Goal: Task Accomplishment & Management: Manage account settings

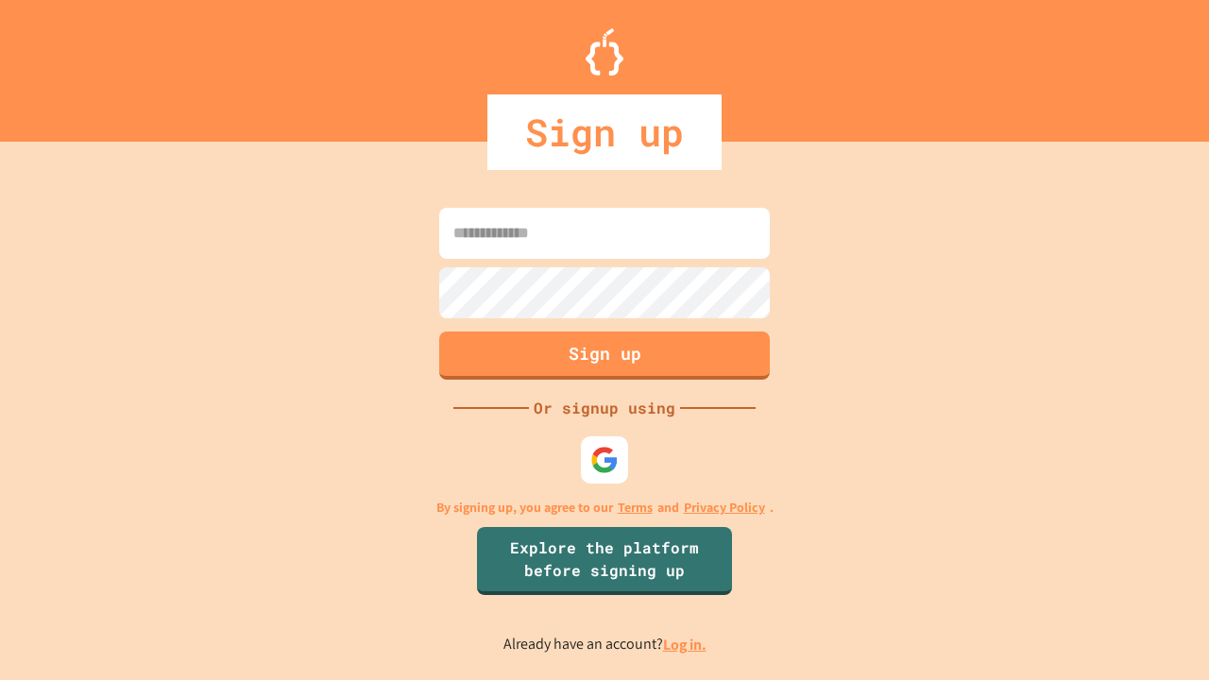
click at [686, 644] on link "Log in." at bounding box center [684, 645] width 43 height 20
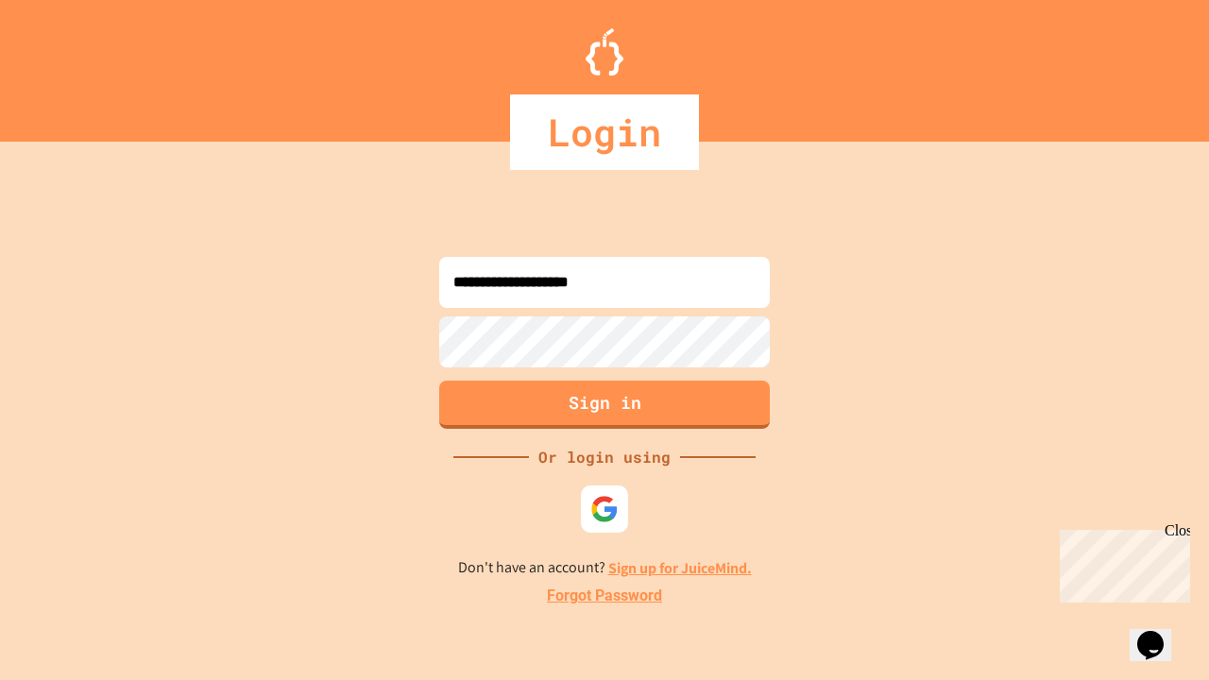
type input "**********"
